Goal: Task Accomplishment & Management: Use online tool/utility

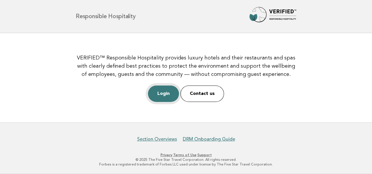
click at [168, 92] on link "Login" at bounding box center [163, 93] width 31 height 16
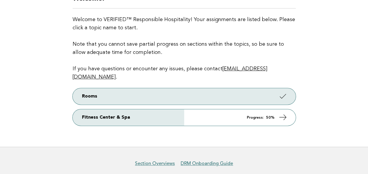
scroll to position [59, 0]
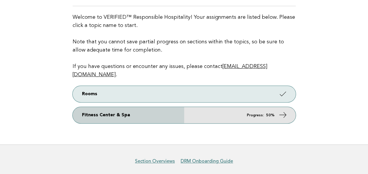
click at [274, 107] on link "Fitness Center & Spa Progress: 50%" at bounding box center [184, 115] width 223 height 16
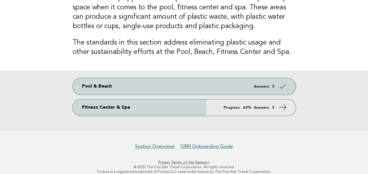
scroll to position [63, 0]
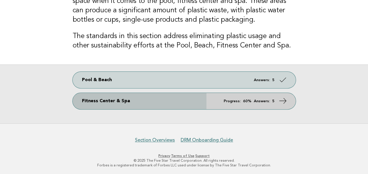
click at [273, 100] on strong "5" at bounding box center [273, 101] width 2 height 4
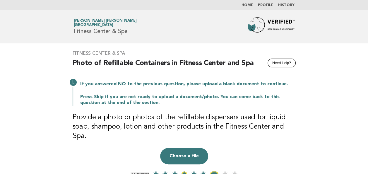
click at [183, 171] on button "4" at bounding box center [184, 174] width 6 height 6
